Goal: Communication & Community: Participate in discussion

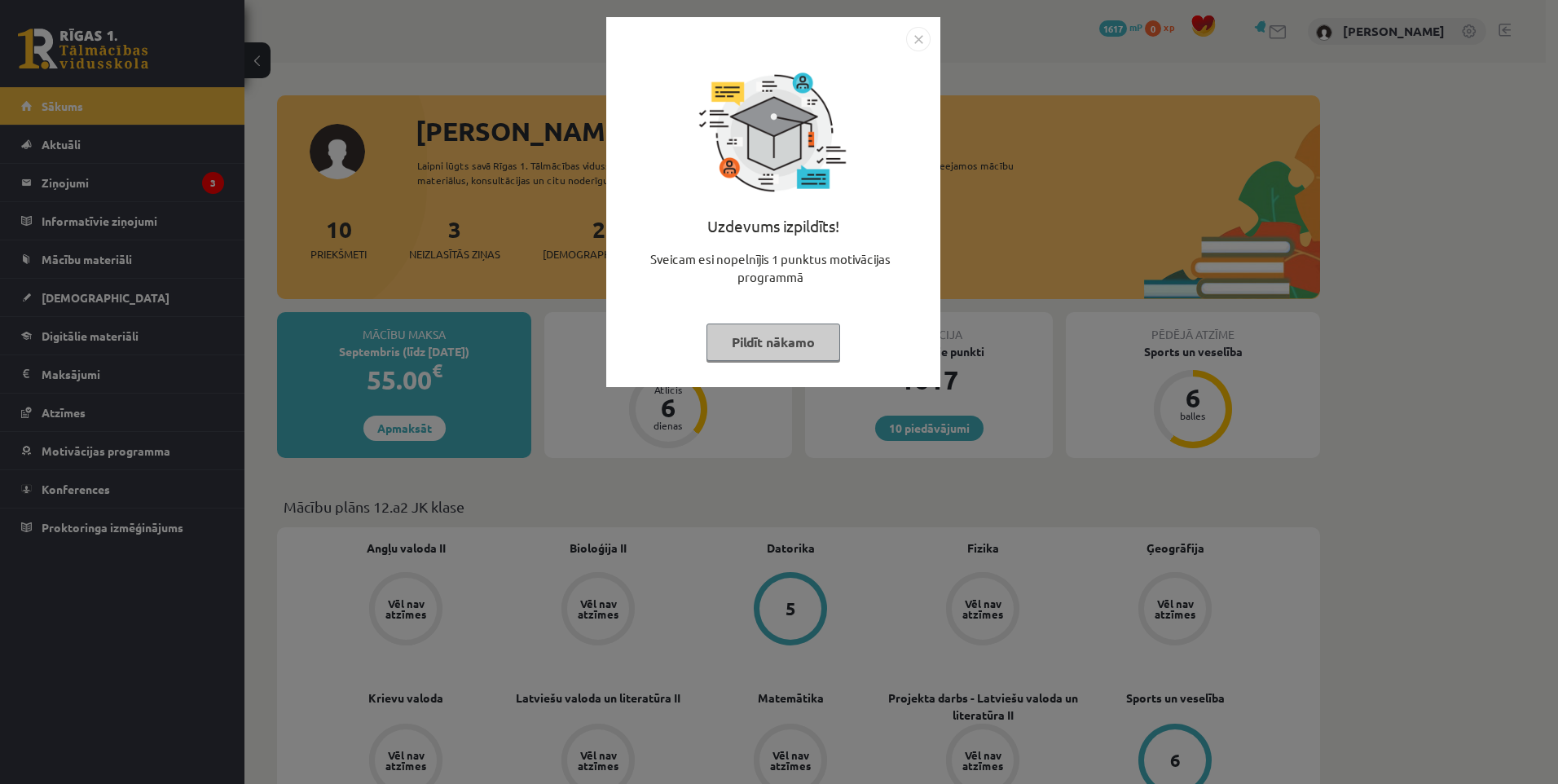
drag, startPoint x: 759, startPoint y: 346, endPoint x: 743, endPoint y: 344, distance: 16.1
click at [759, 346] on button "Pildīt nākamo" at bounding box center [773, 342] width 133 height 37
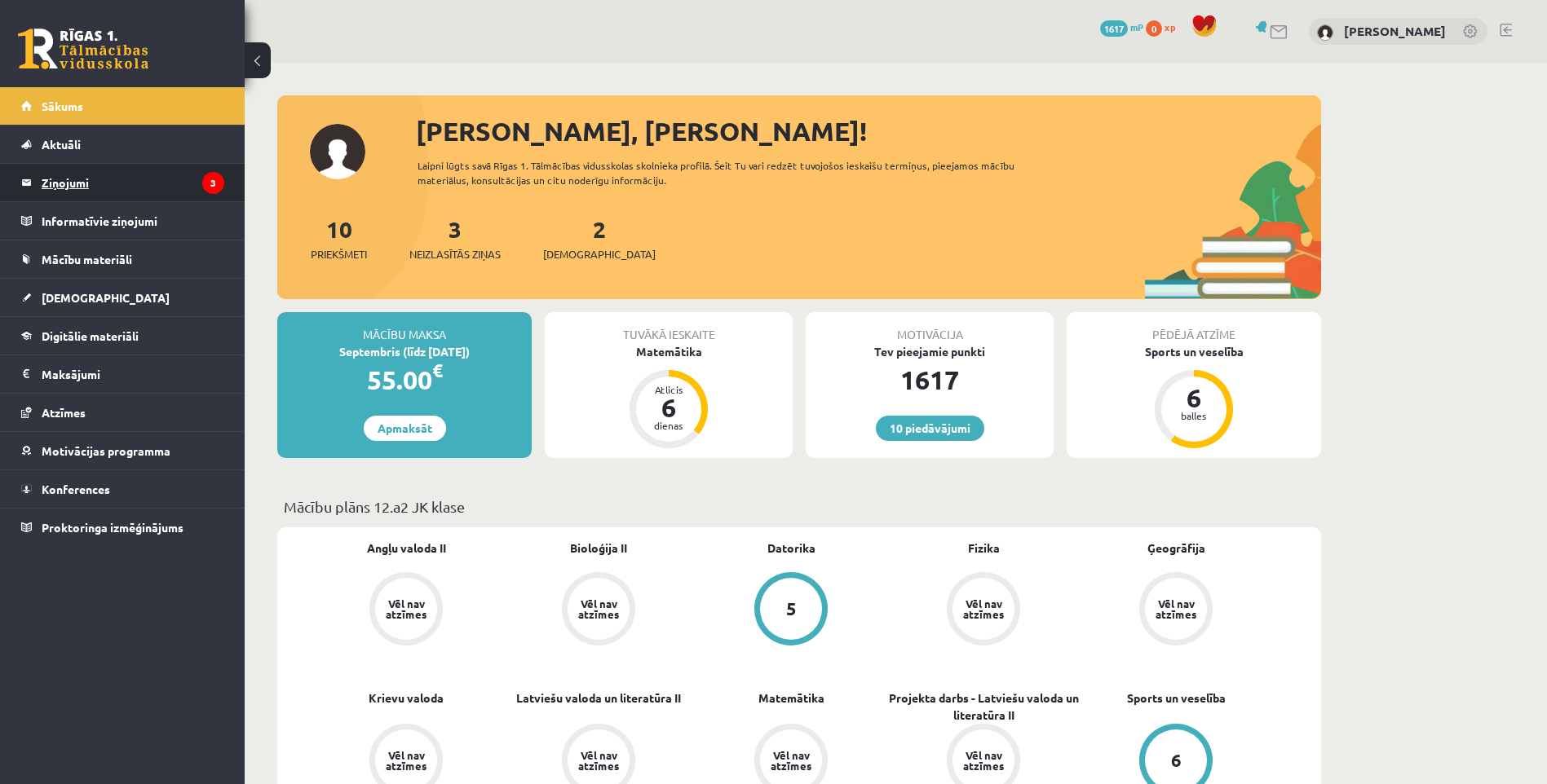
click at [49, 185] on legend "Ziņojumi 3" at bounding box center [133, 182] width 183 height 37
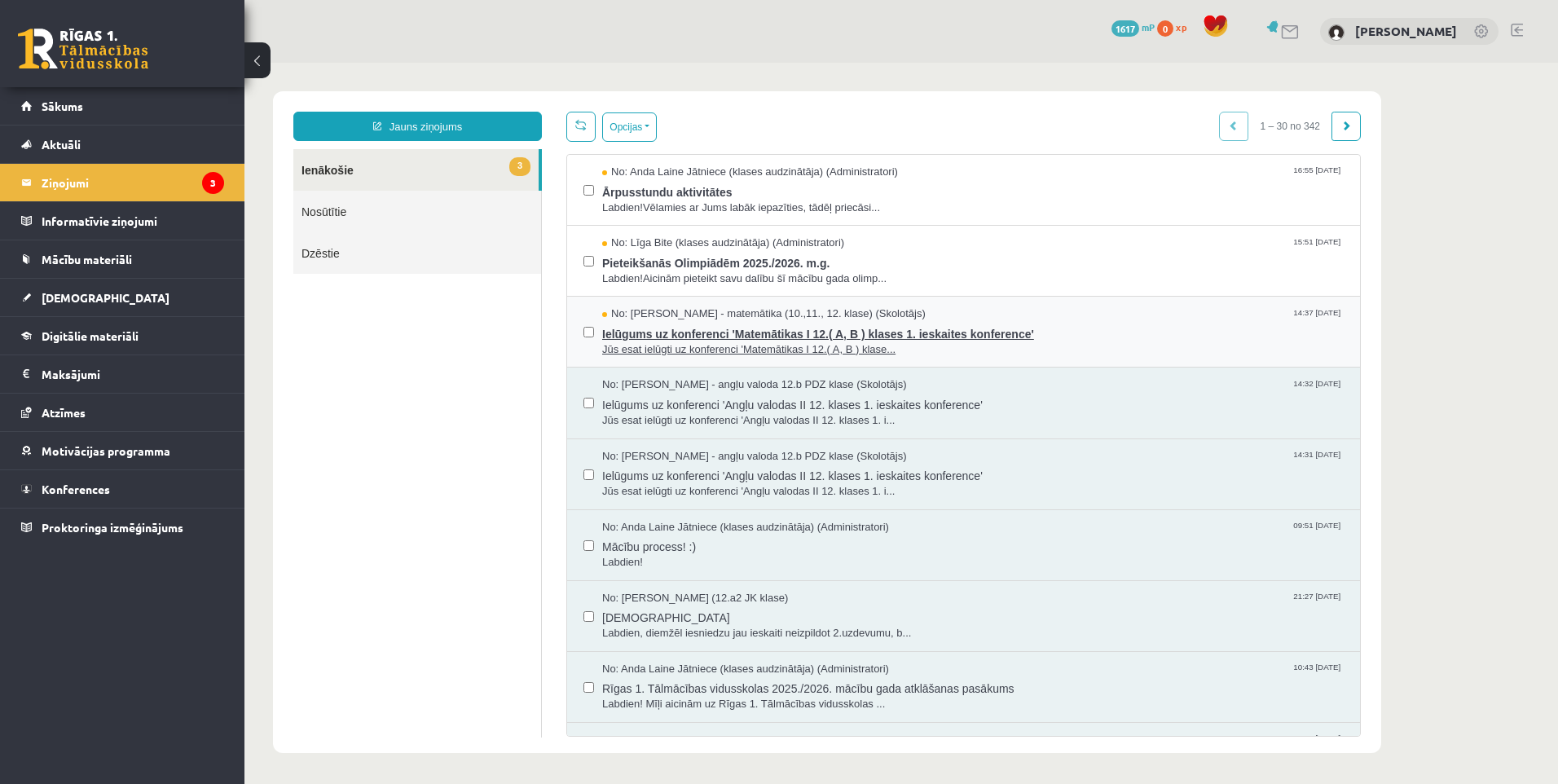
click at [878, 343] on span "Jūs esat ielūgti uz konferenci 'Matemātikas I 12.( A, B ) klase..." at bounding box center [973, 350] width 742 height 16
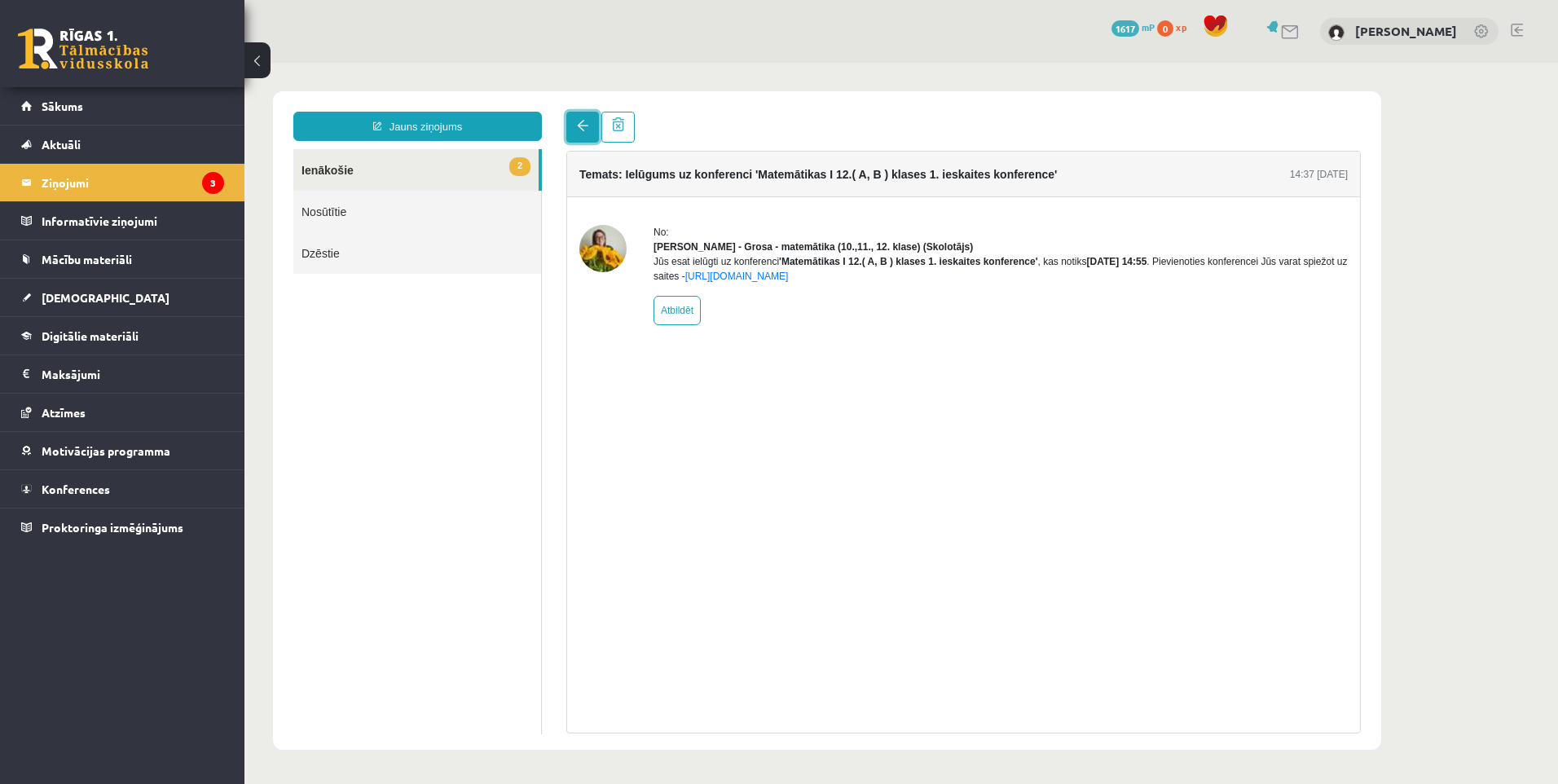
click at [576, 121] on link at bounding box center [583, 127] width 33 height 31
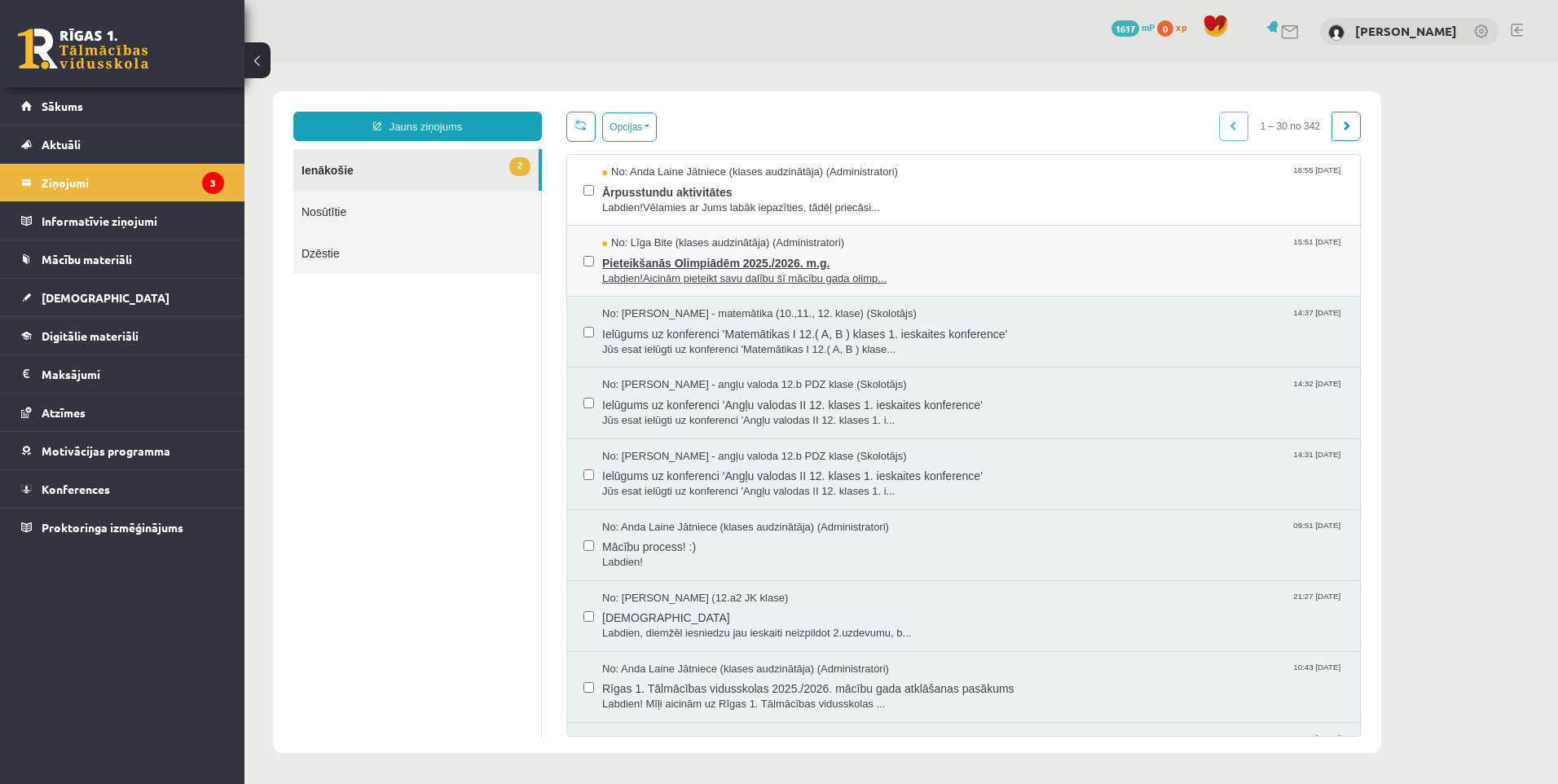
click at [733, 271] on span "Labdien!Aicinām pieteikt savu dalību šī mācību gada olimp..." at bounding box center [973, 279] width 742 height 16
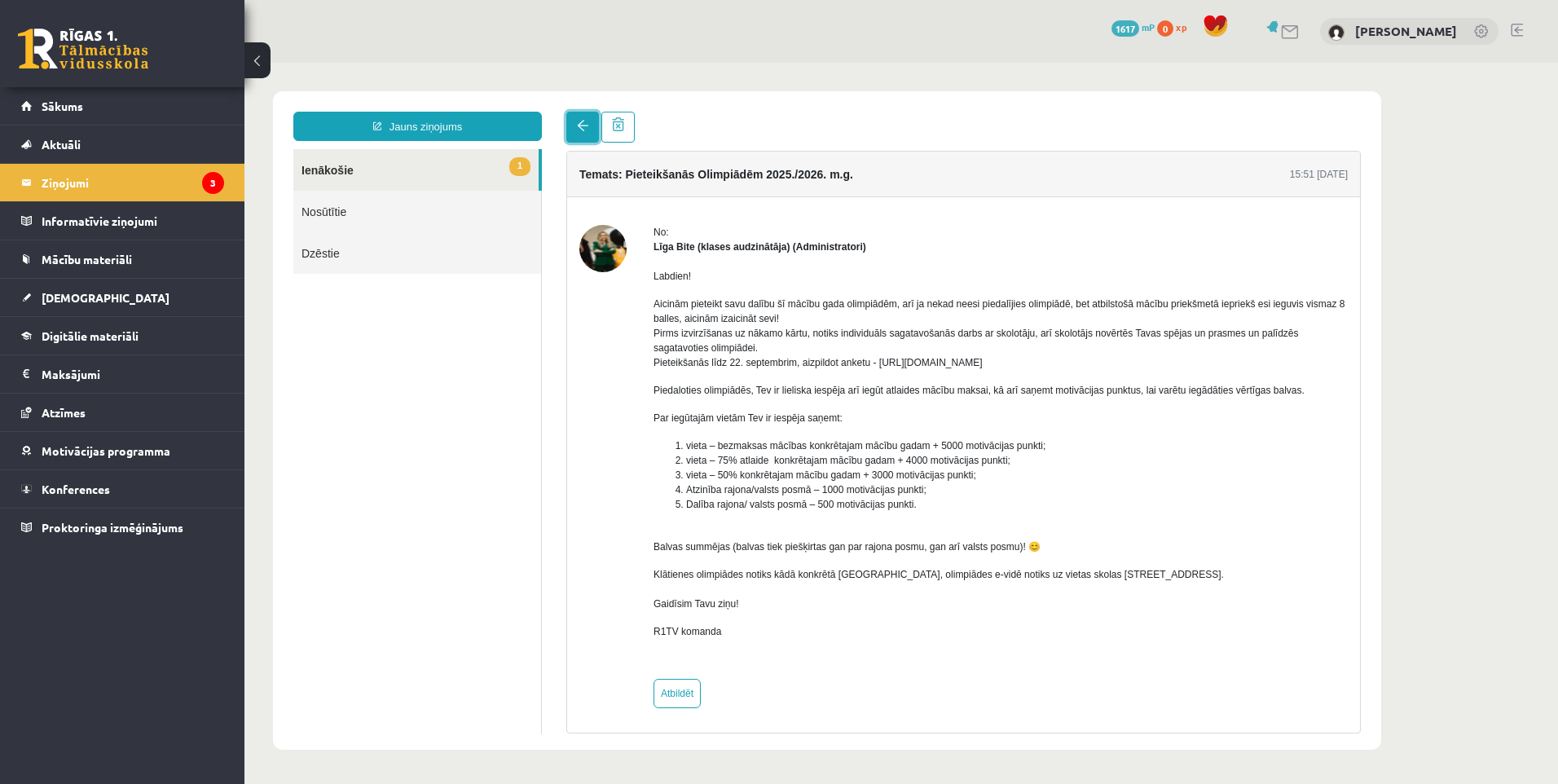
click at [592, 128] on link at bounding box center [583, 127] width 33 height 31
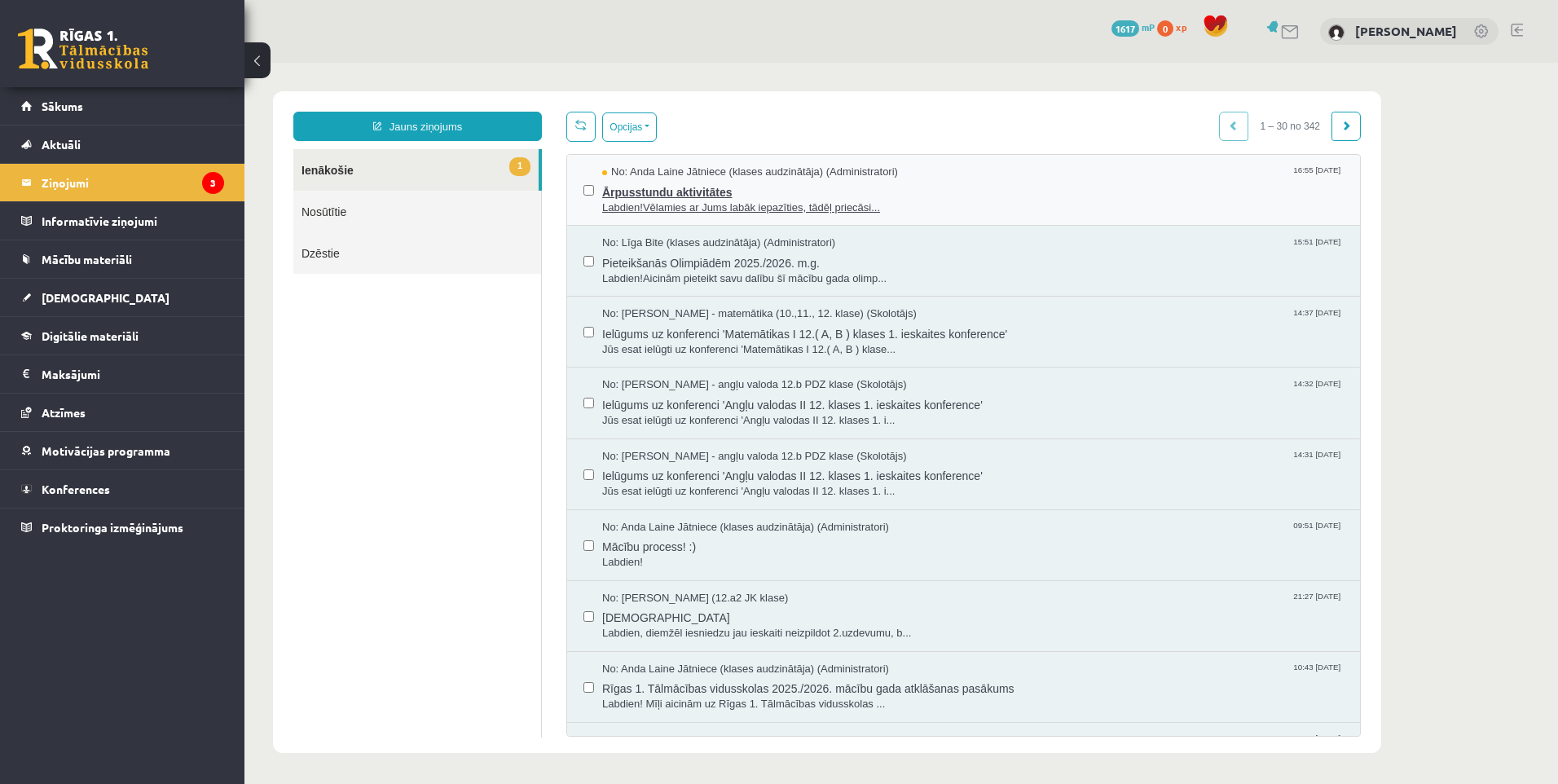
click at [713, 203] on span "Labdien!Vēlamies ar Jums labāk iepazīties, tādēļ priecāsi..." at bounding box center [973, 207] width 742 height 16
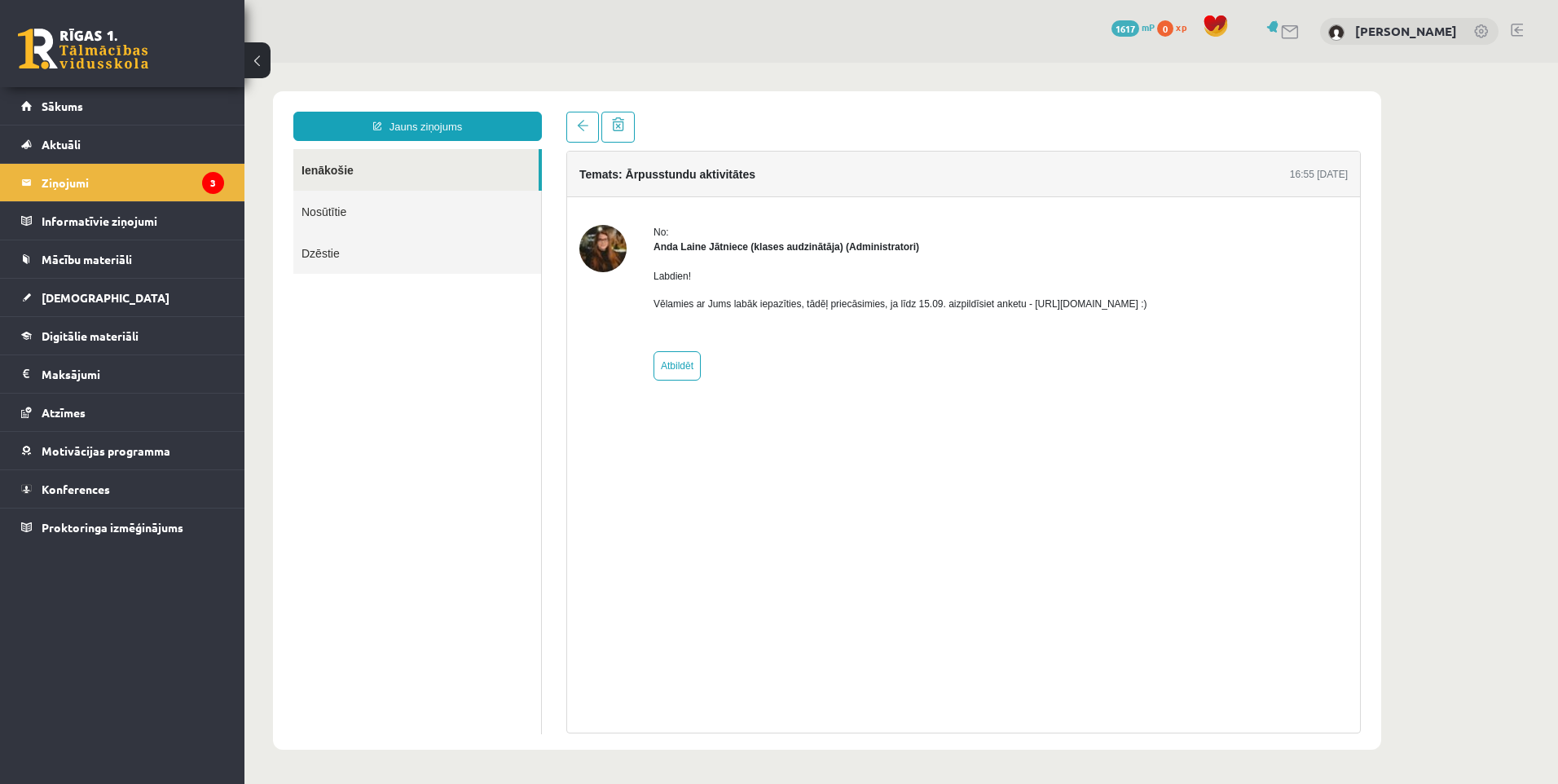
drag, startPoint x: 1023, startPoint y: 304, endPoint x: 1203, endPoint y: 311, distance: 180.1
click at [1148, 311] on p "Vēlamies ar Jums labāk iepazīties, tādēļ priecāsimies, ja līdz 15.09. aizpildīs…" at bounding box center [900, 304] width 493 height 15
copy p "[URL][DOMAIN_NAME]"
click at [921, 236] on div "No:" at bounding box center [900, 232] width 493 height 15
click at [594, 125] on link at bounding box center [583, 127] width 33 height 31
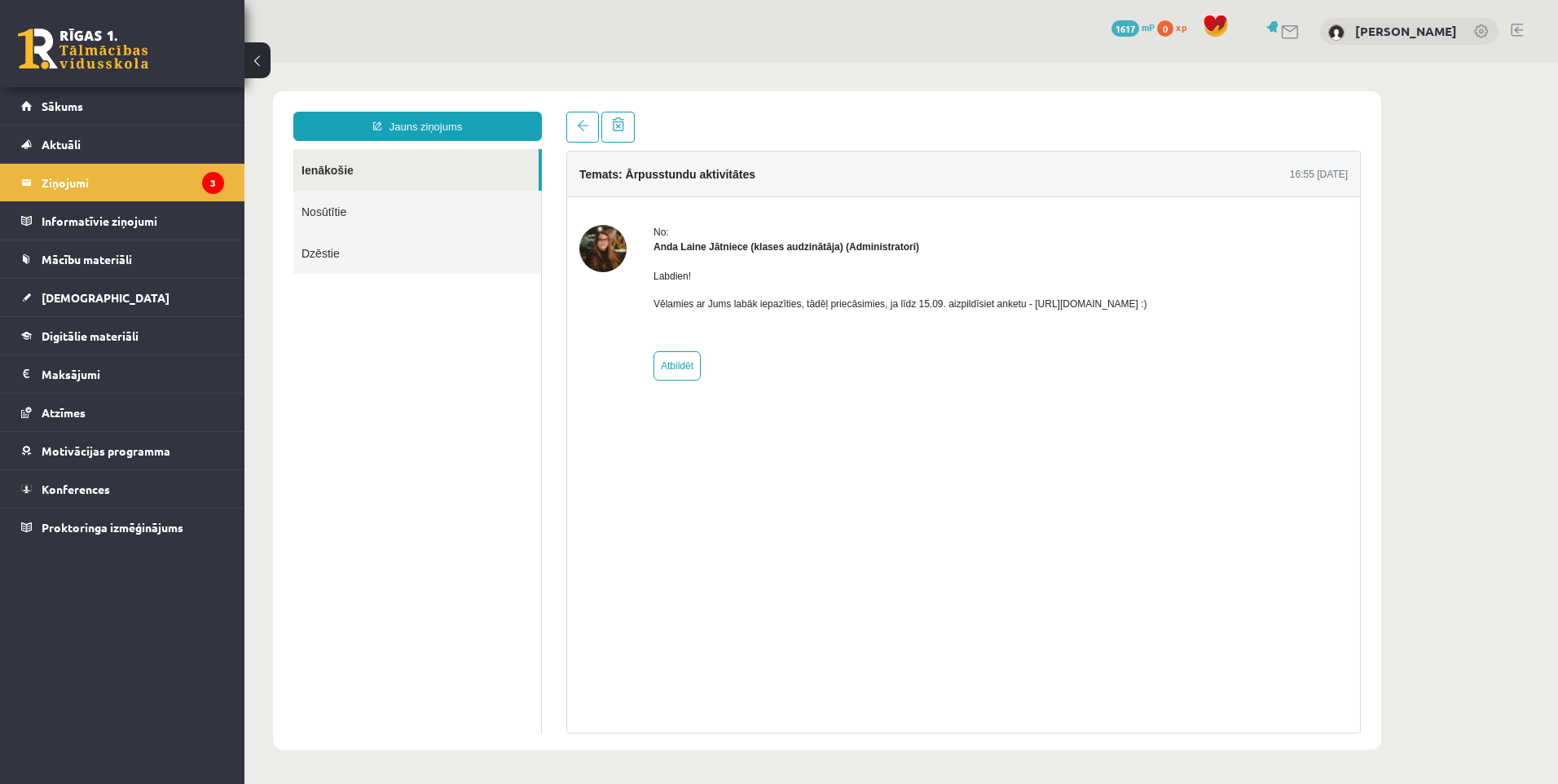
click at [82, 49] on link at bounding box center [83, 48] width 131 height 41
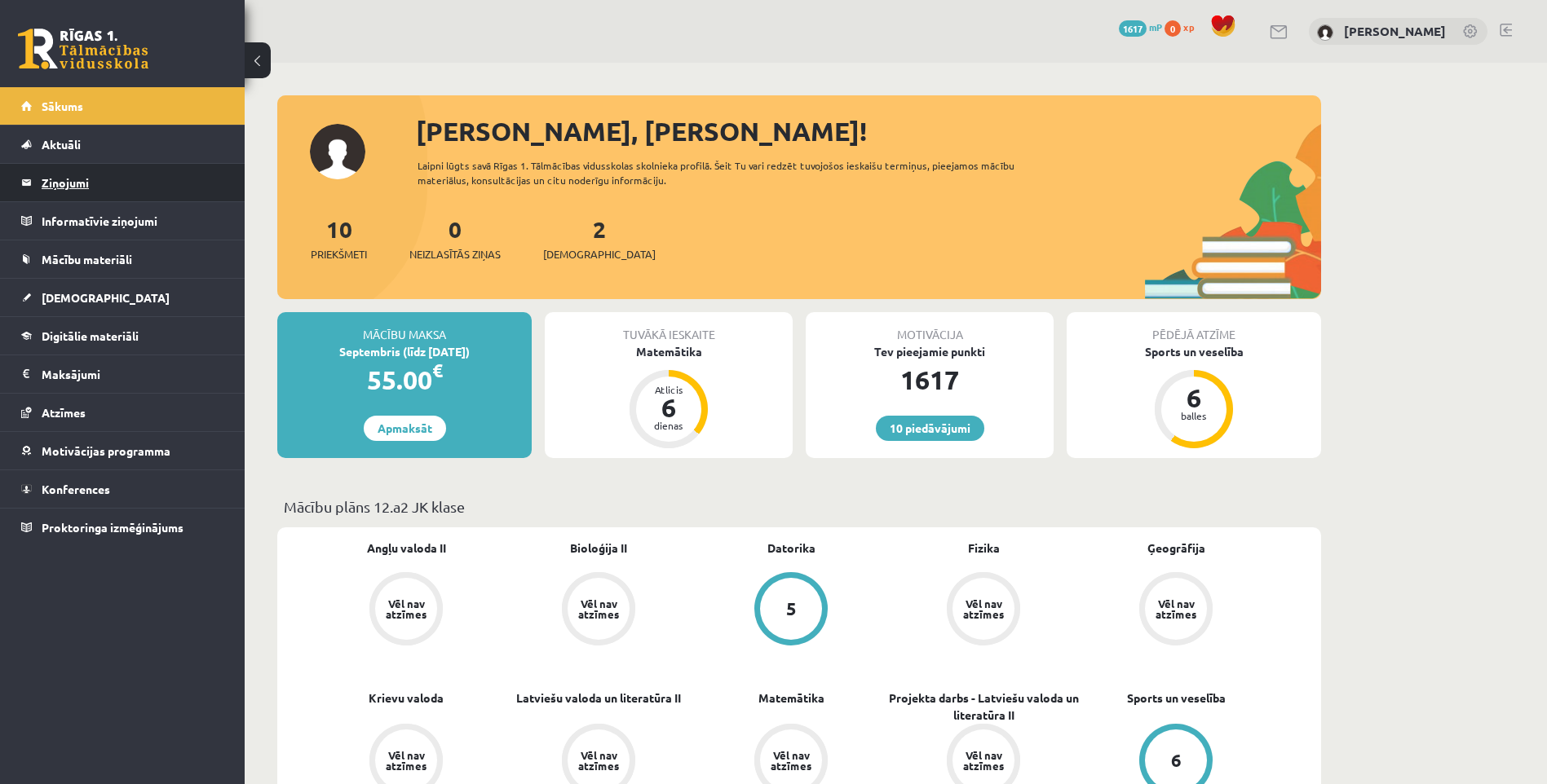
click at [101, 190] on legend "Ziņojumi 0" at bounding box center [133, 182] width 183 height 37
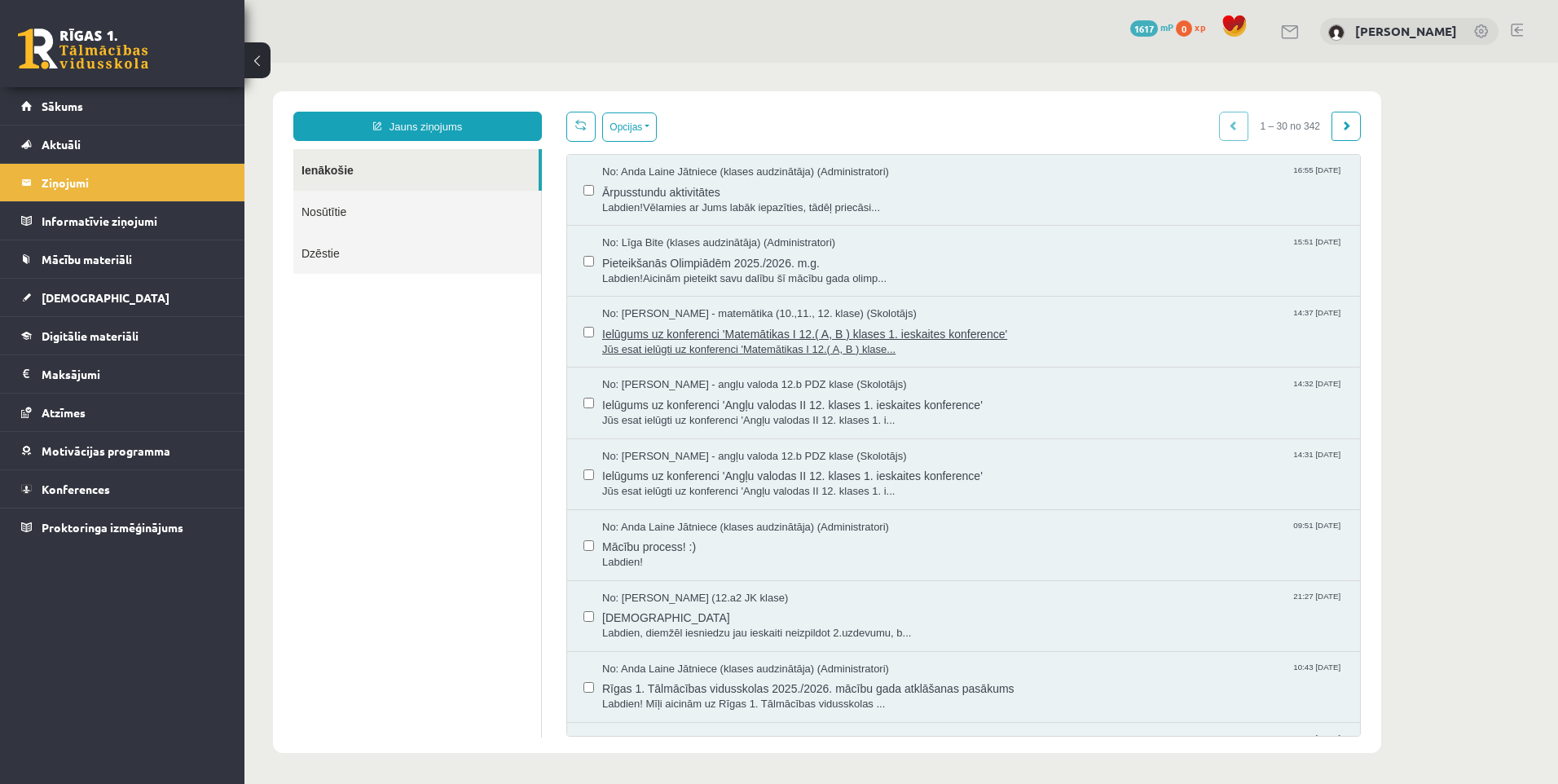
click at [758, 336] on span "Ielūgums uz konferenci 'Matemātikas I 12.( A, B ) klases 1. ieskaites konferenc…" at bounding box center [973, 332] width 742 height 20
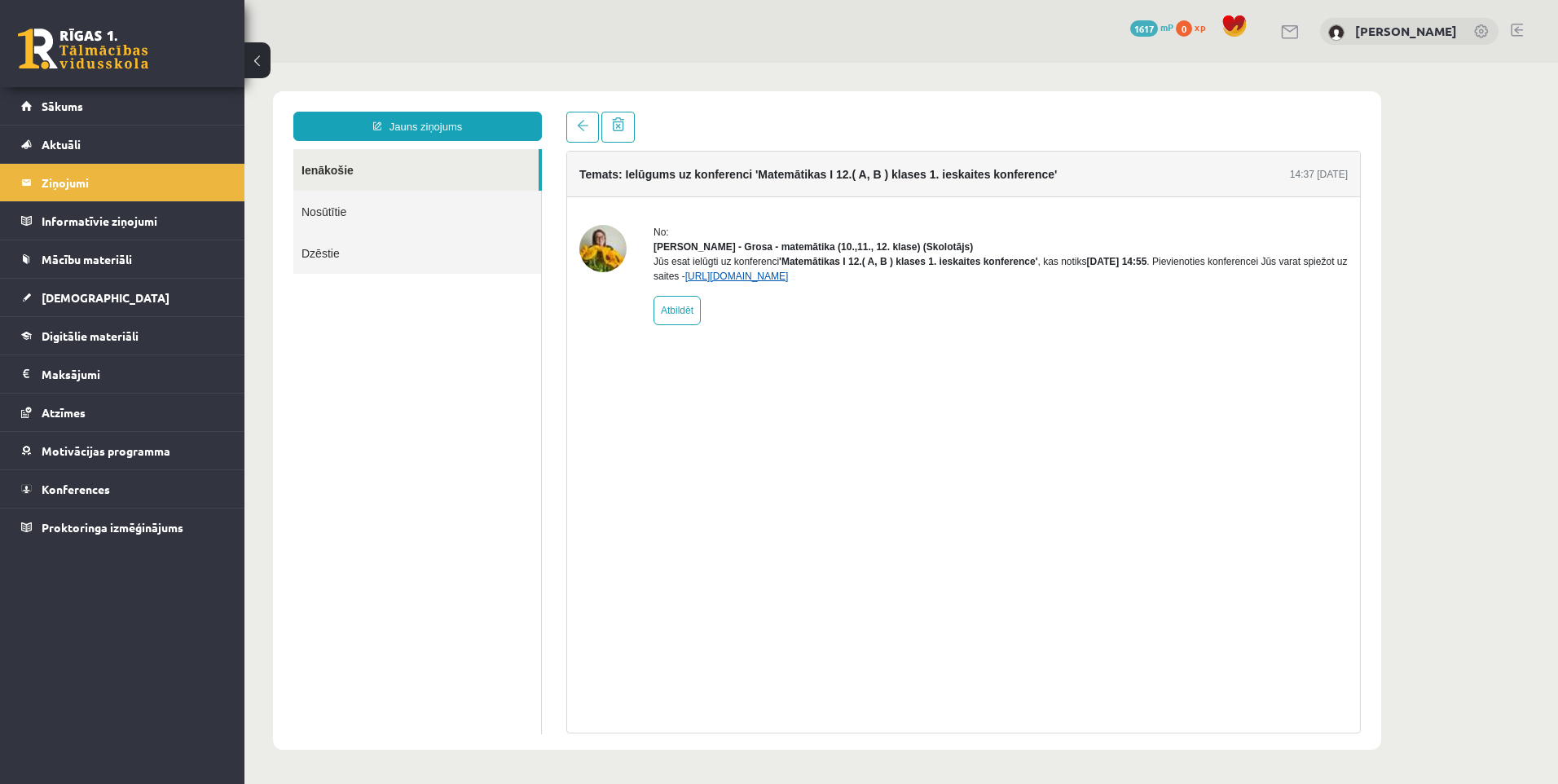
click at [789, 282] on link "[URL][DOMAIN_NAME]" at bounding box center [737, 276] width 103 height 11
click at [83, 490] on span "Konferences" at bounding box center [75, 489] width 69 height 15
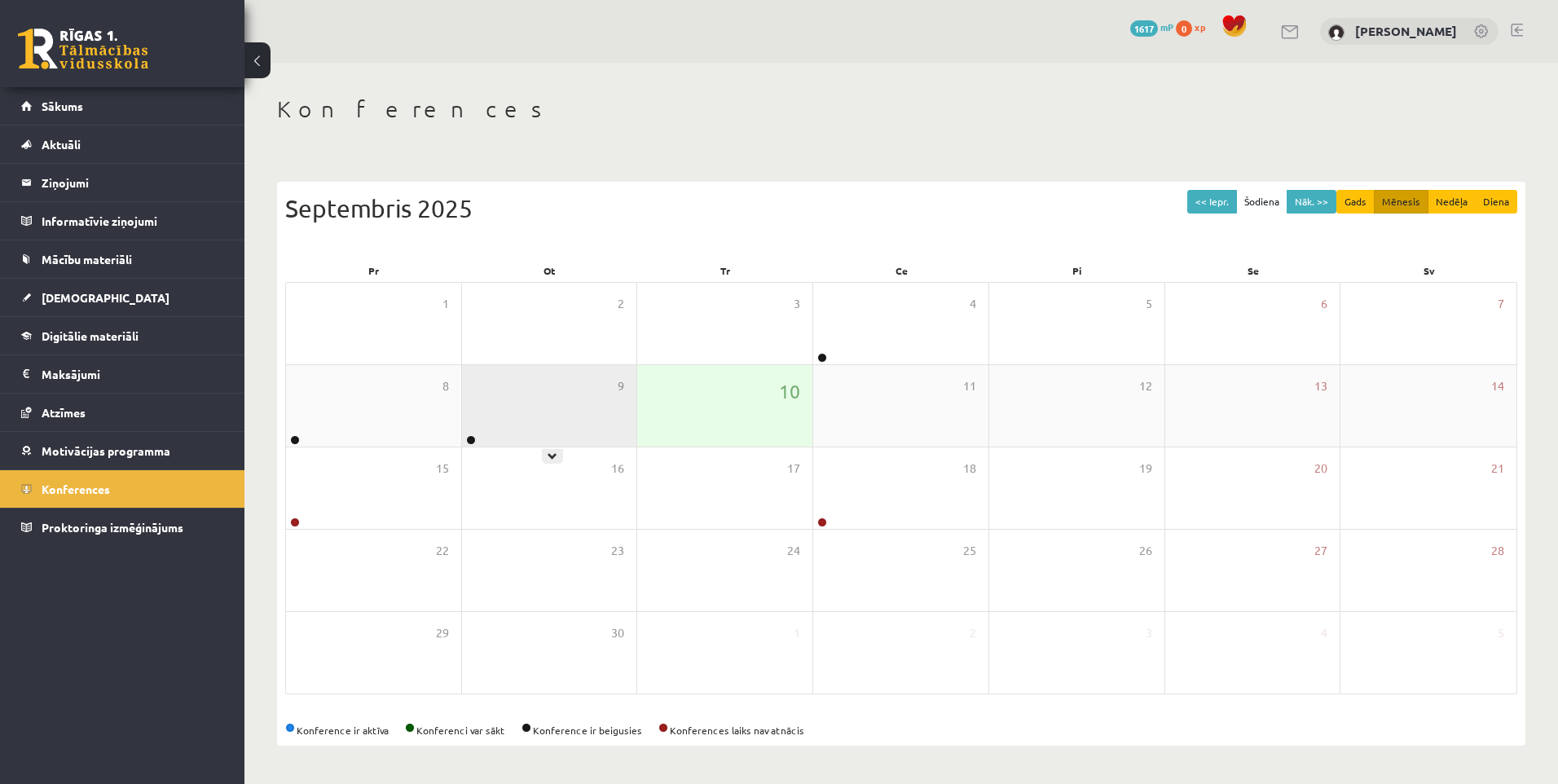
click at [523, 429] on div "9" at bounding box center [550, 406] width 175 height 81
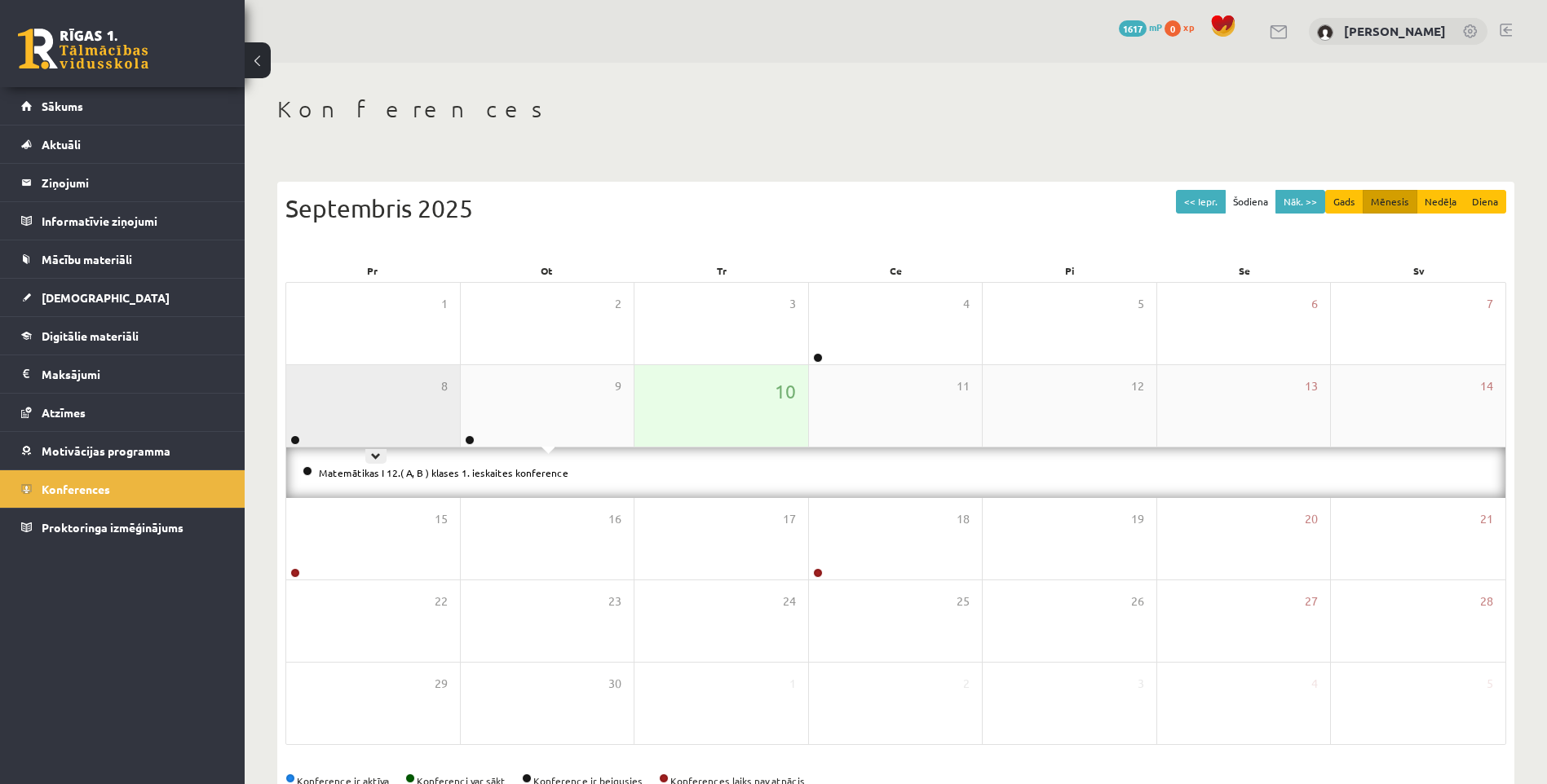
click at [349, 406] on div "8" at bounding box center [373, 406] width 174 height 81
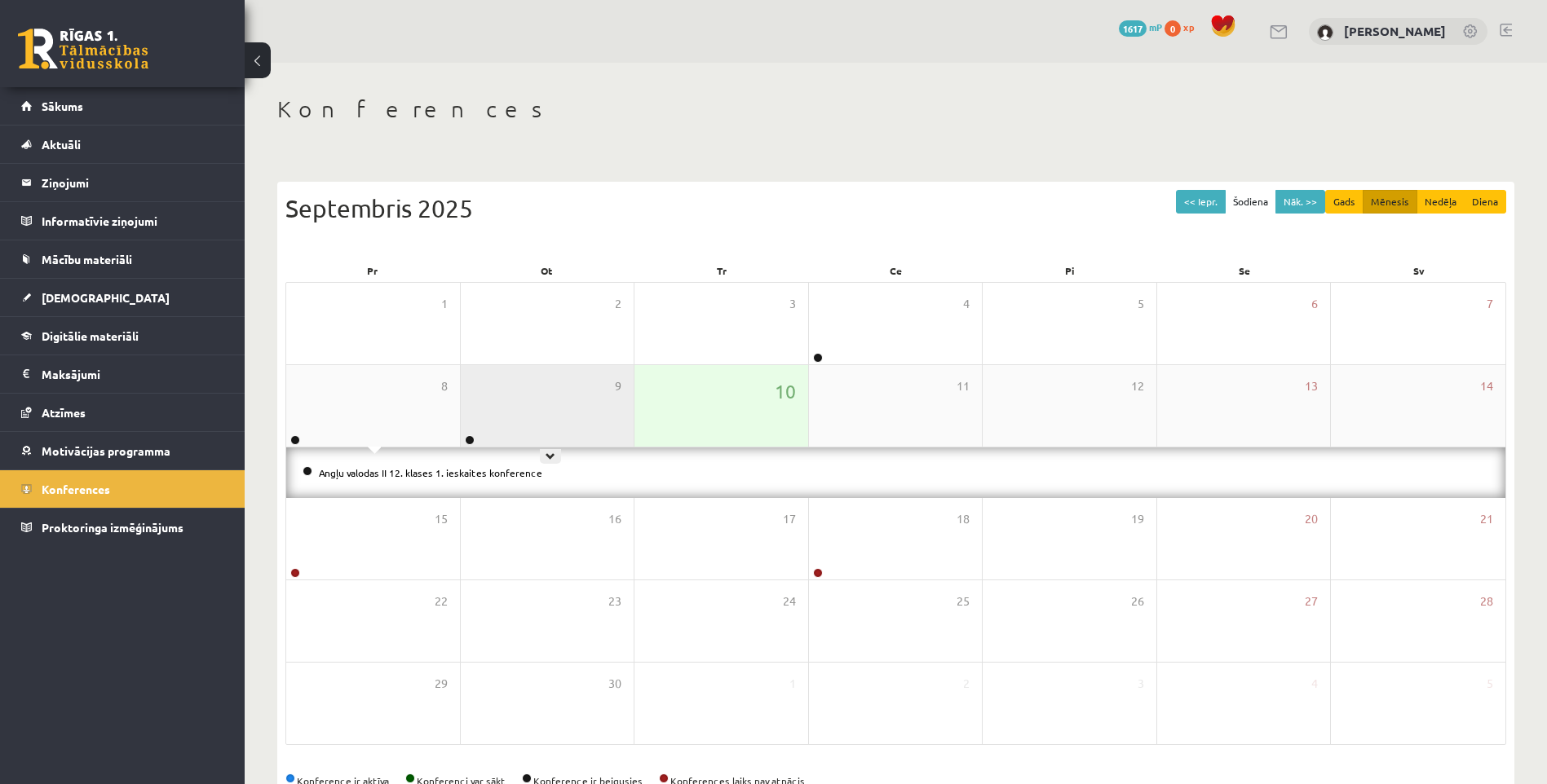
click at [534, 408] on div "9" at bounding box center [548, 406] width 174 height 81
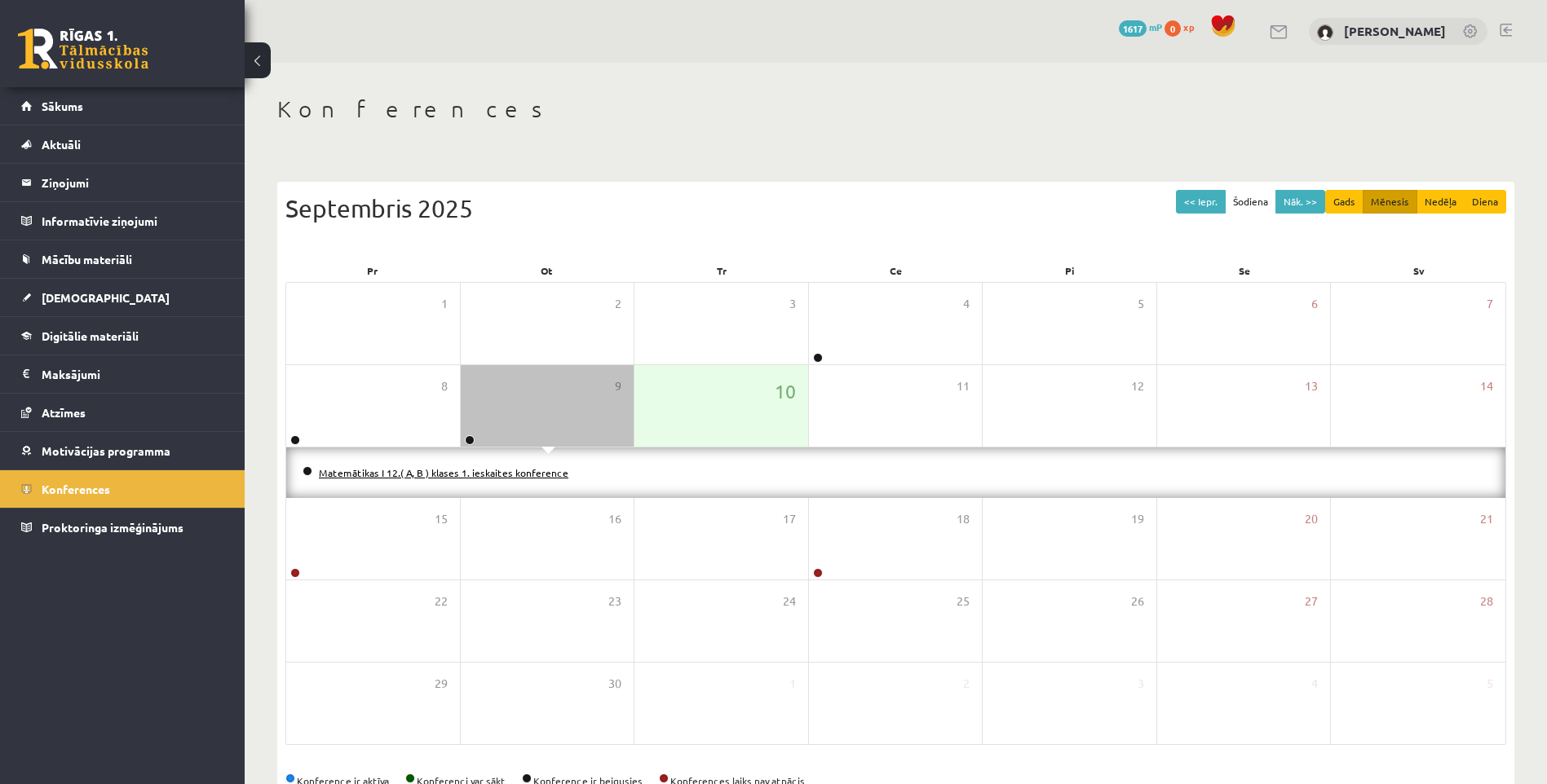
click at [507, 475] on link "Matemātikas I 12.( A, B ) klases 1. ieskaites konference" at bounding box center [443, 472] width 250 height 13
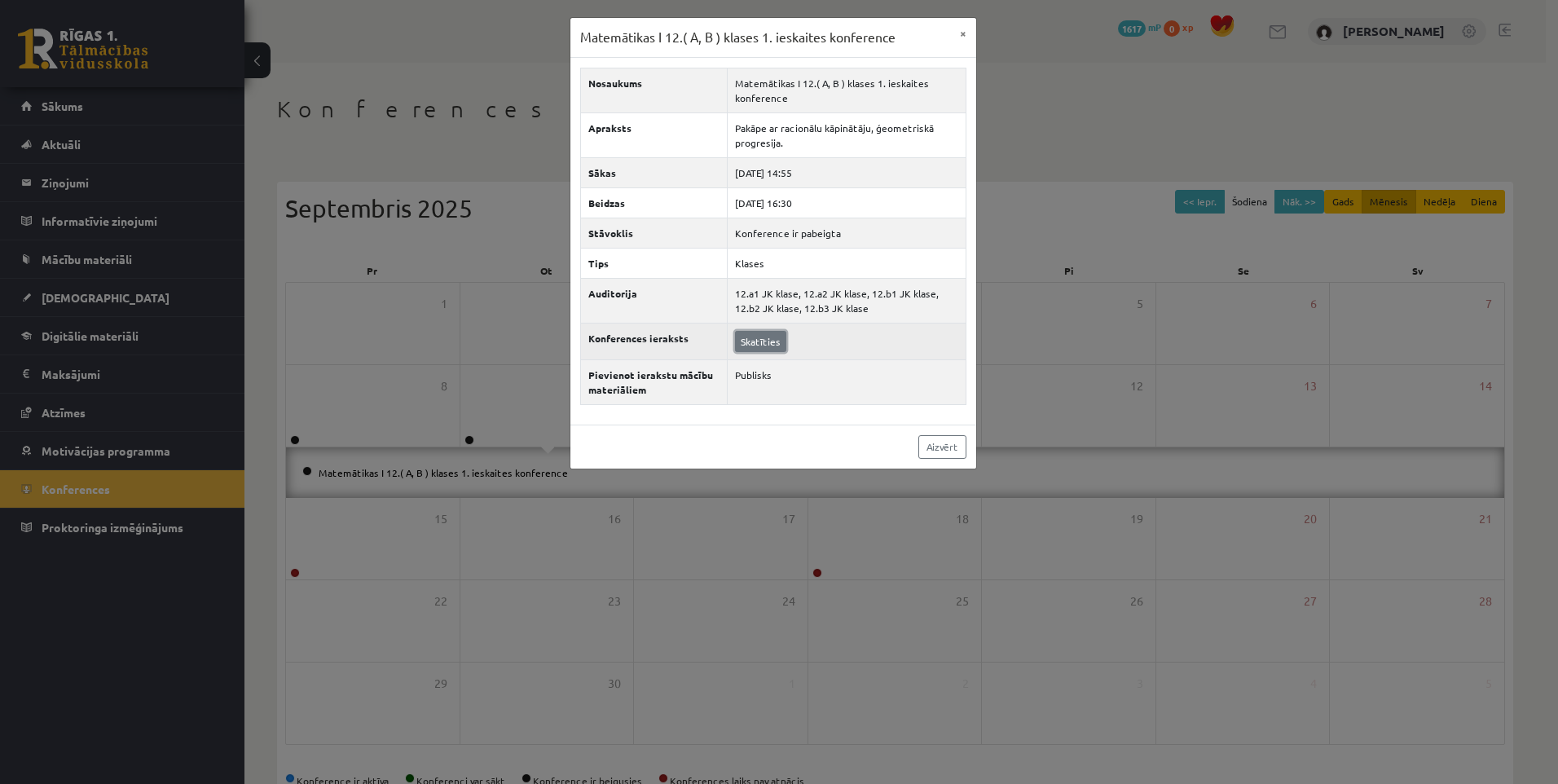
click at [763, 344] on link "Skatīties" at bounding box center [760, 341] width 51 height 21
